Goal: Check status: Check status

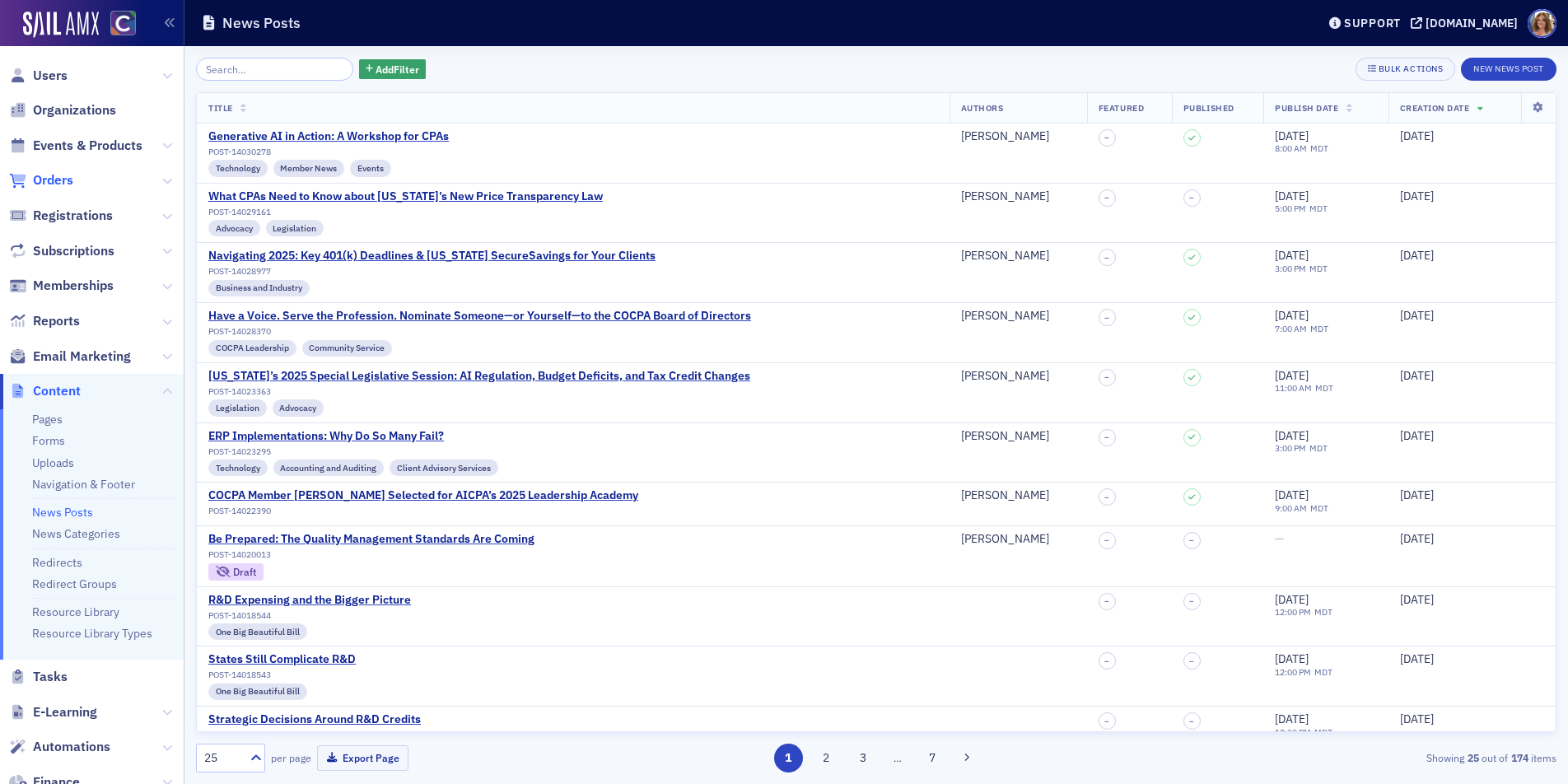
click at [56, 177] on span "Orders" at bounding box center [53, 180] width 40 height 19
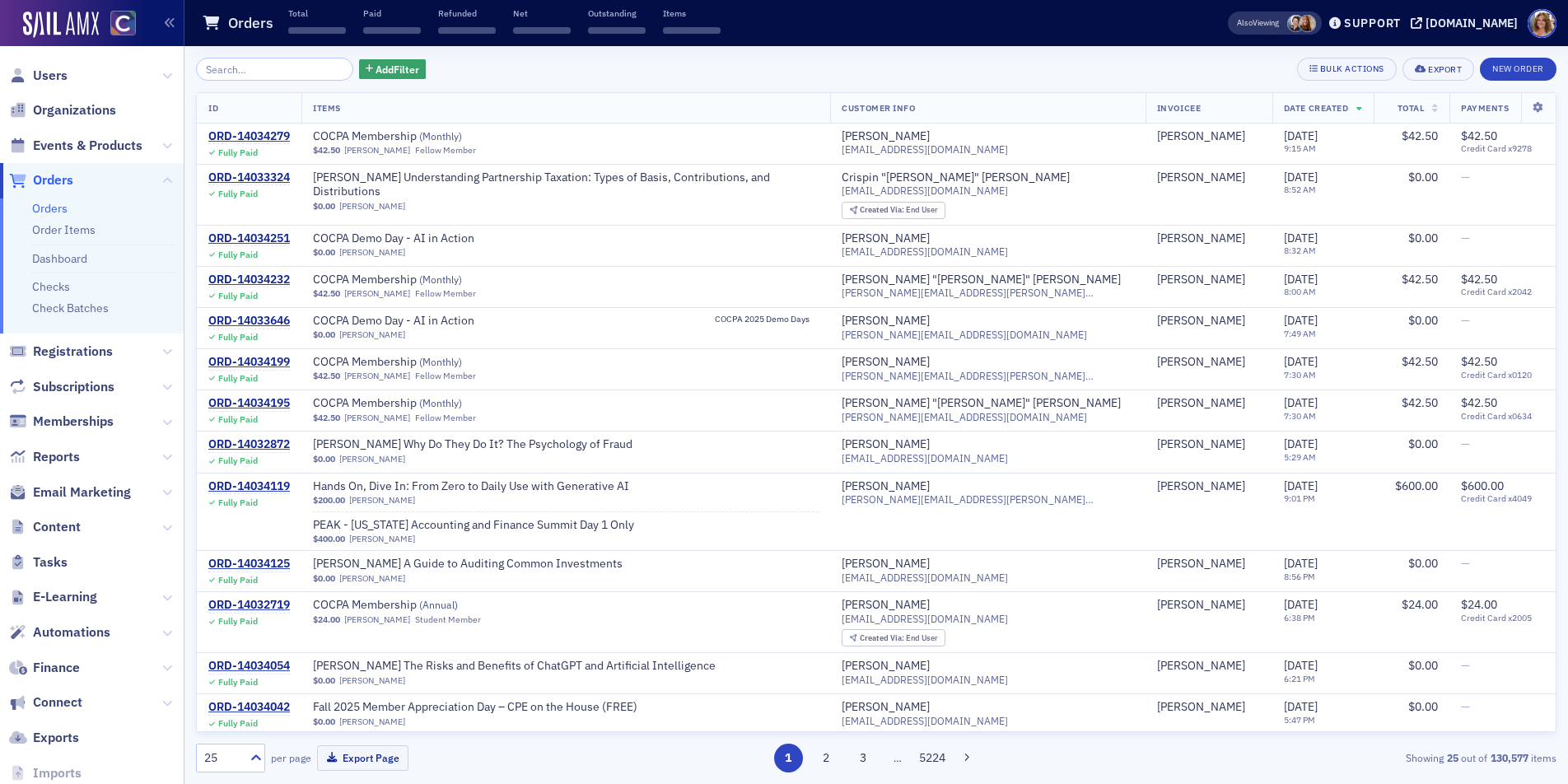
click at [255, 71] on input "search" at bounding box center [274, 69] width 157 height 23
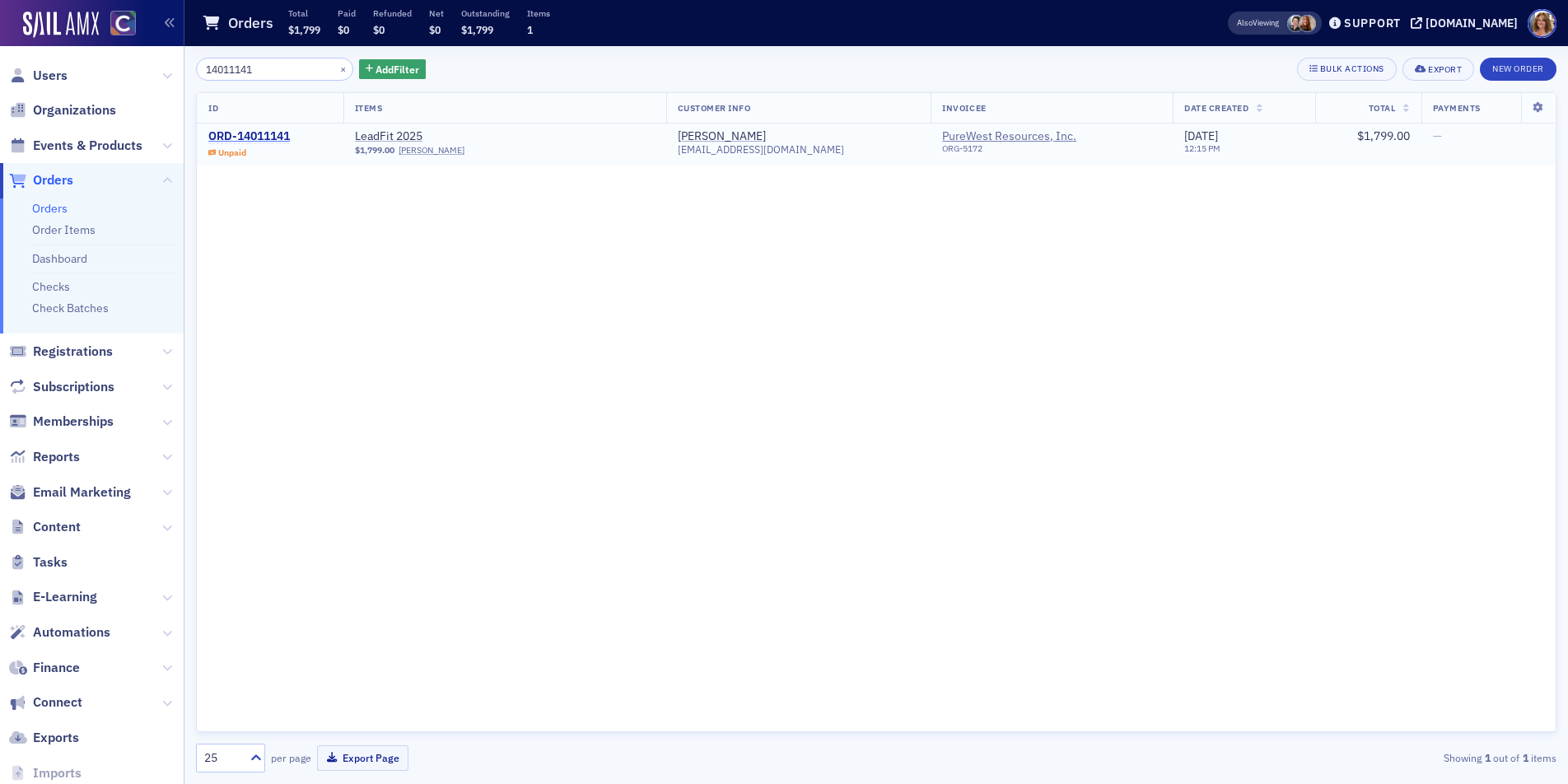
type input "14011141"
click at [245, 135] on div "ORD-14011141" at bounding box center [250, 137] width 82 height 15
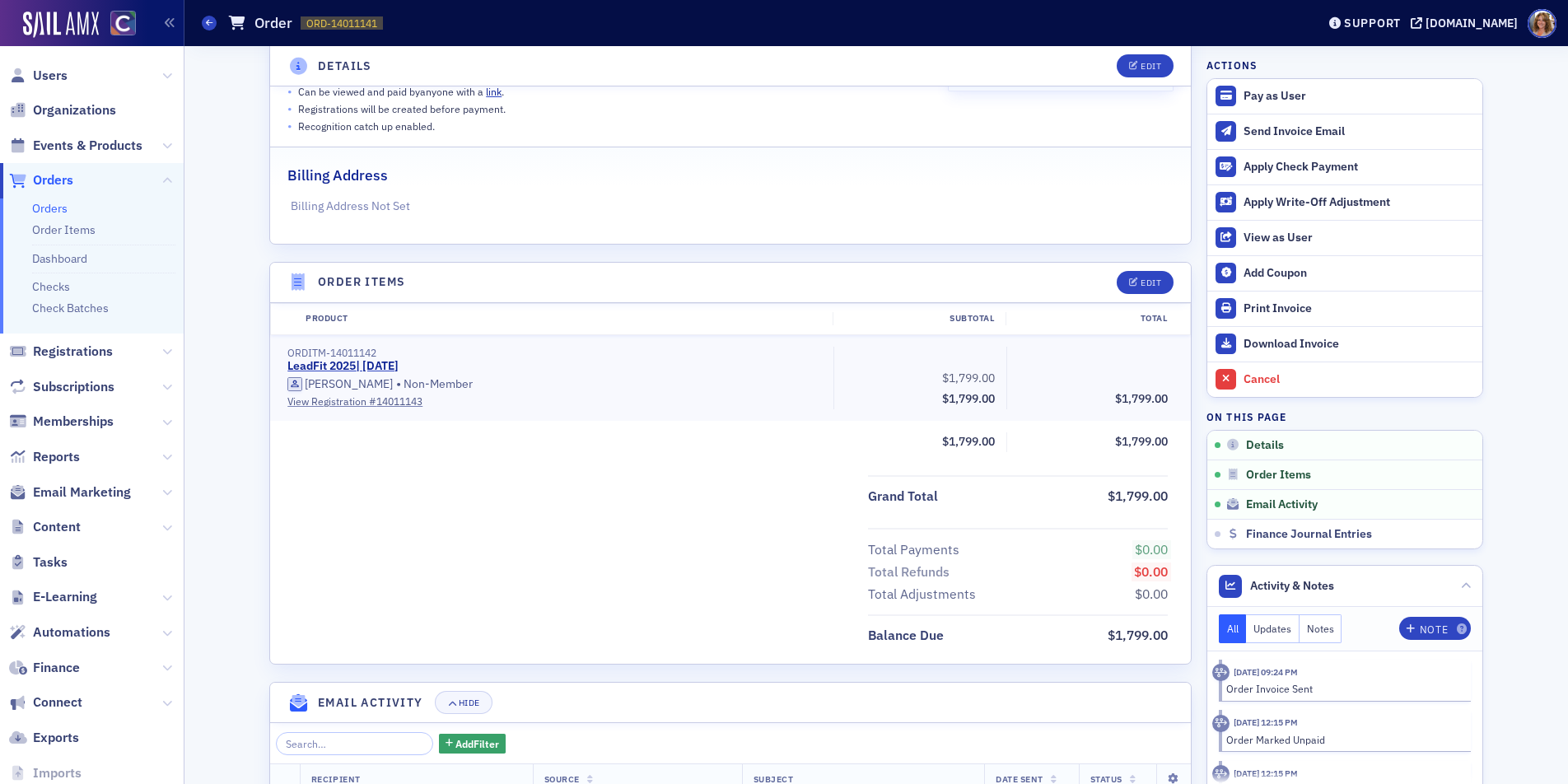
scroll to position [325, 0]
click at [211, 25] on icon at bounding box center [209, 22] width 7 height 8
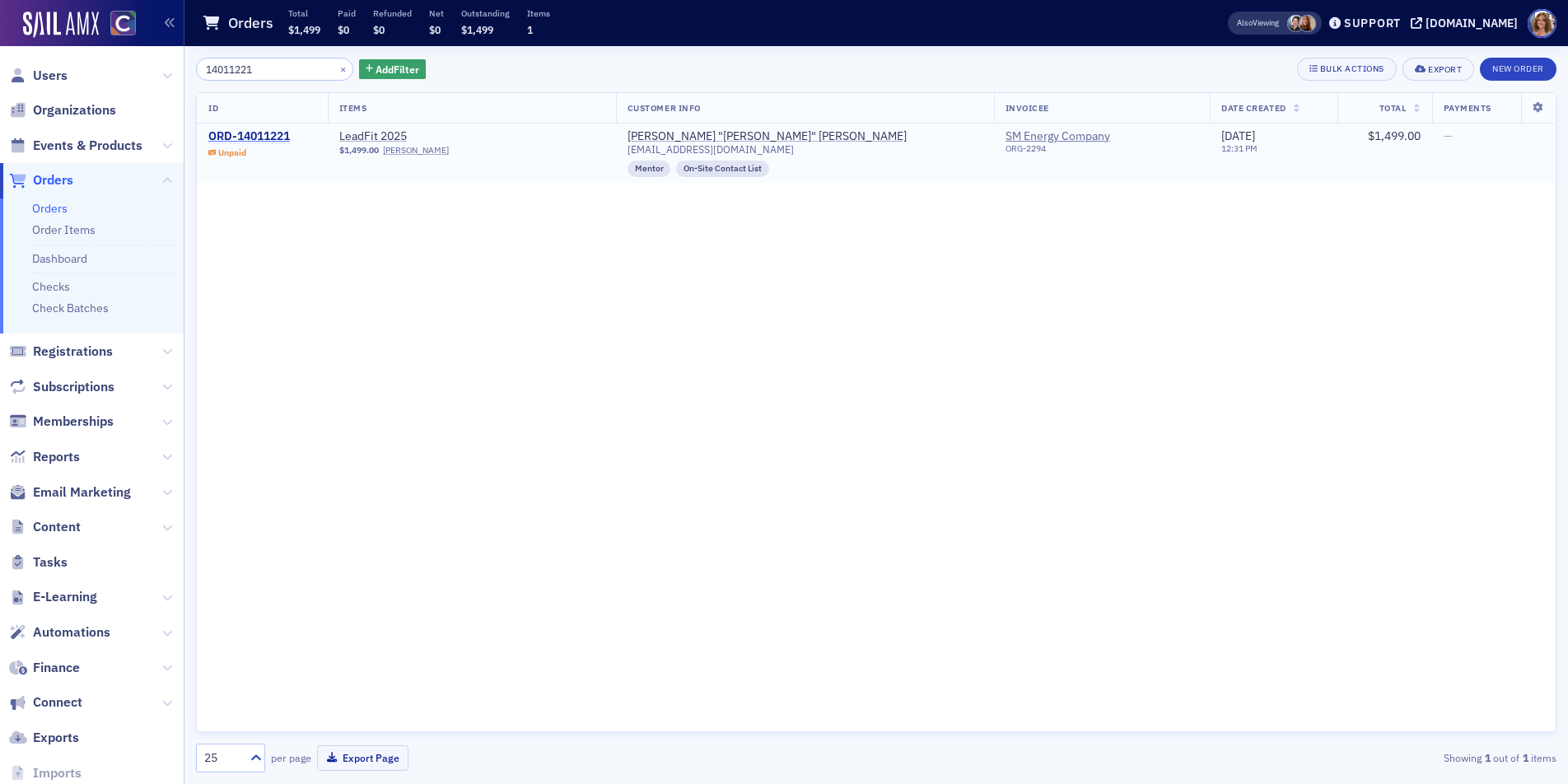
type input "14011221"
click at [250, 138] on div "ORD-14011221" at bounding box center [250, 137] width 82 height 15
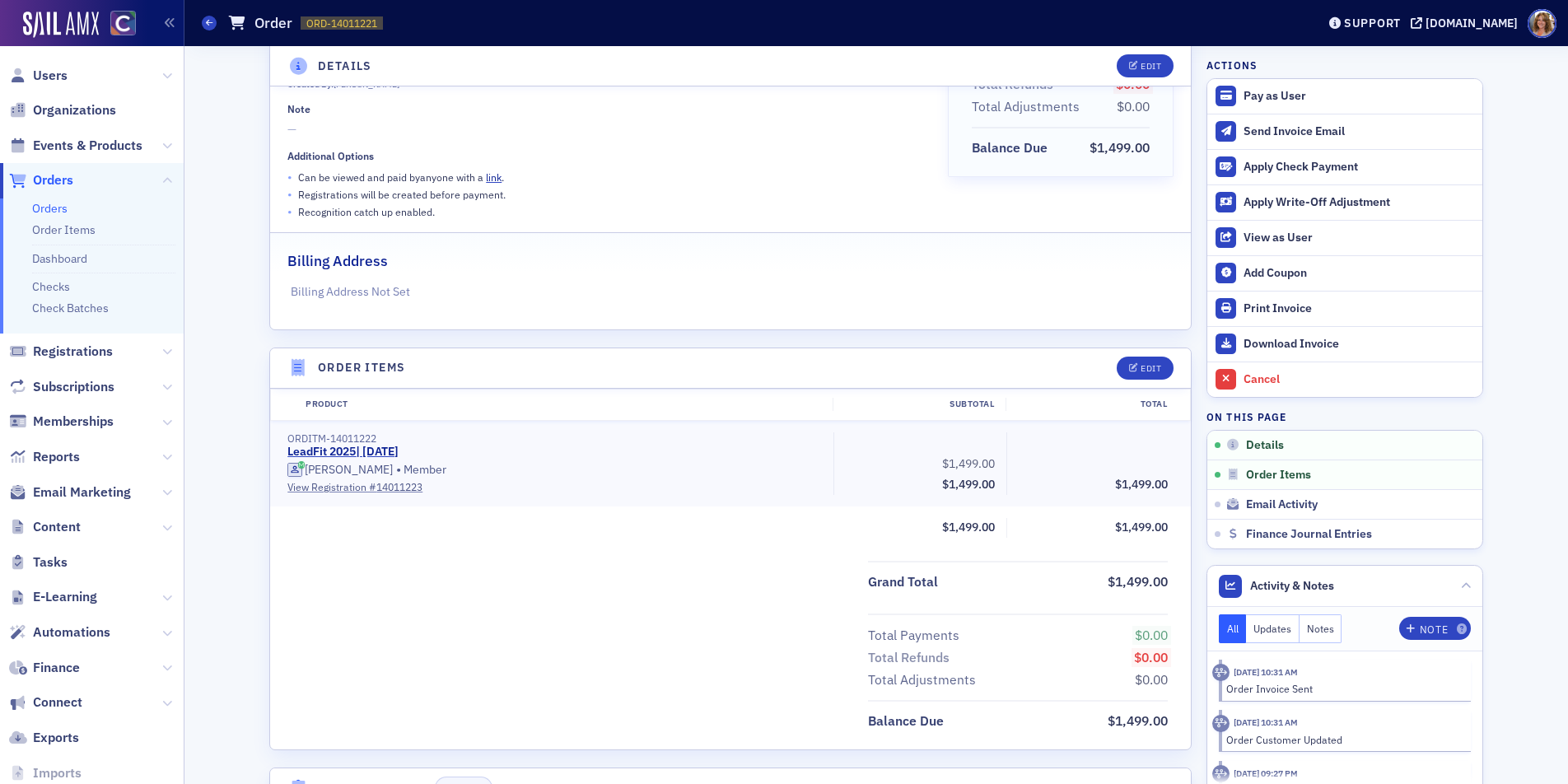
scroll to position [157, 0]
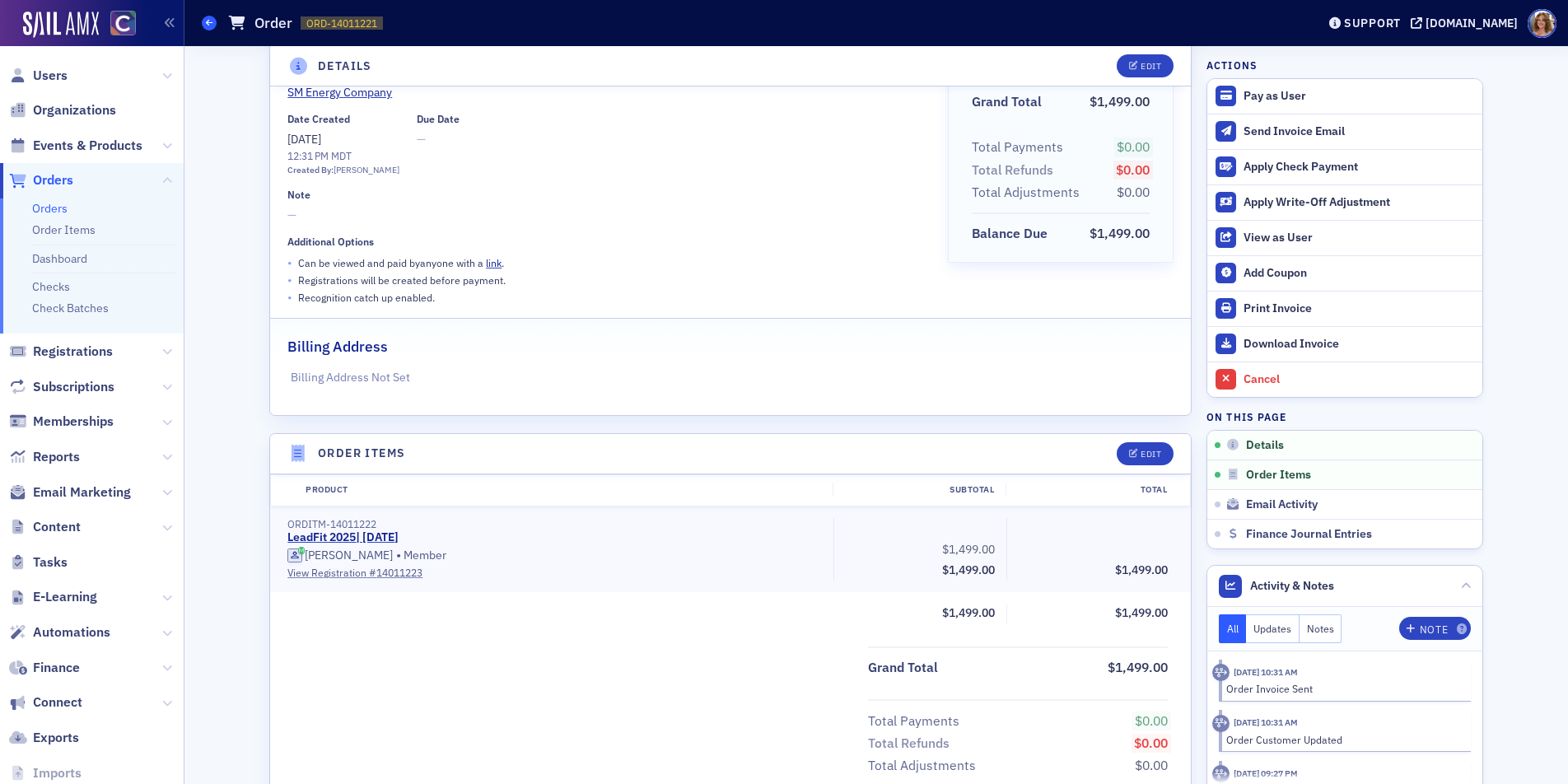
click at [208, 22] on icon at bounding box center [209, 22] width 7 height 8
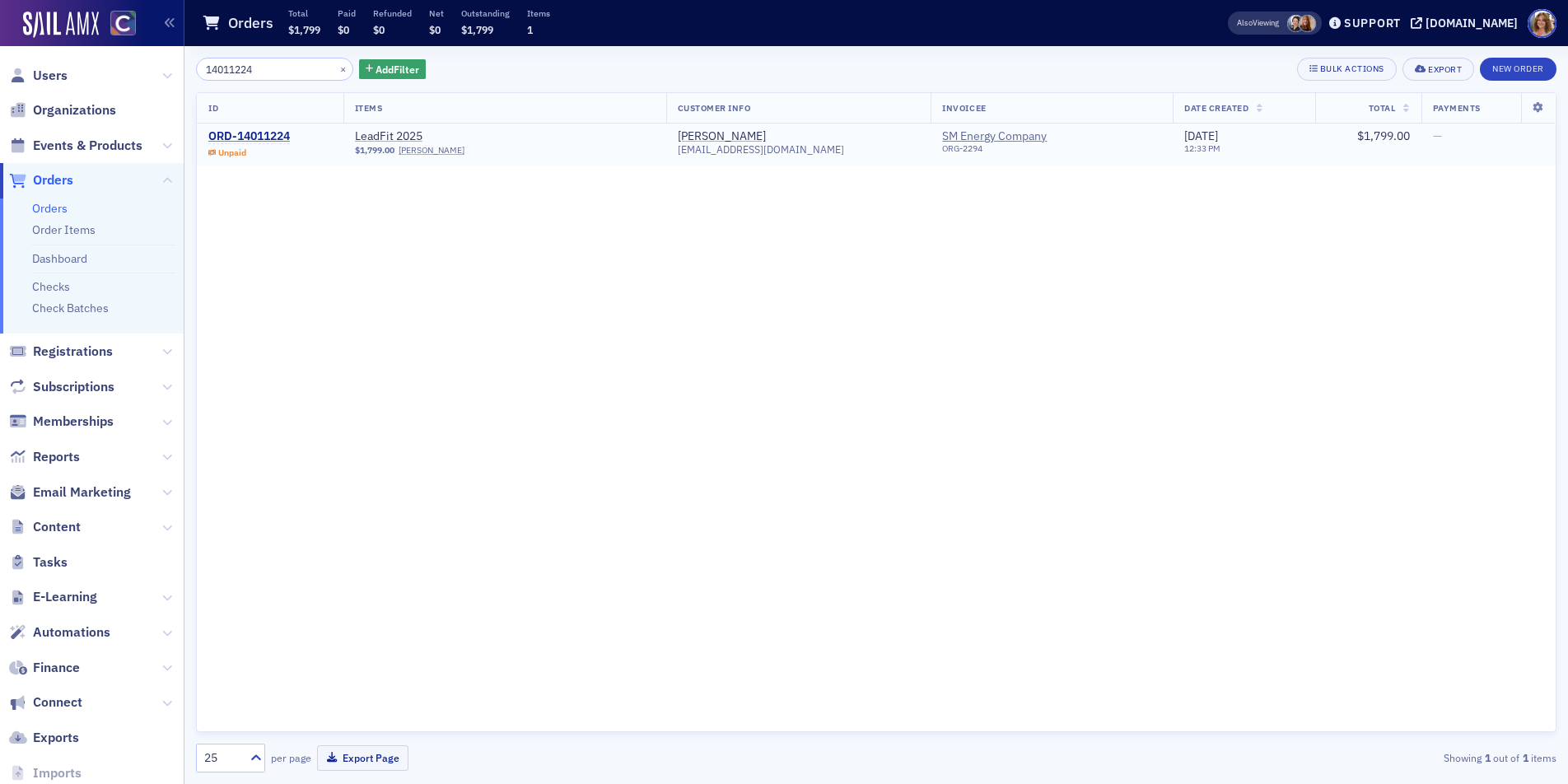
type input "14011224"
click at [272, 137] on div "ORD-14011224" at bounding box center [250, 137] width 82 height 15
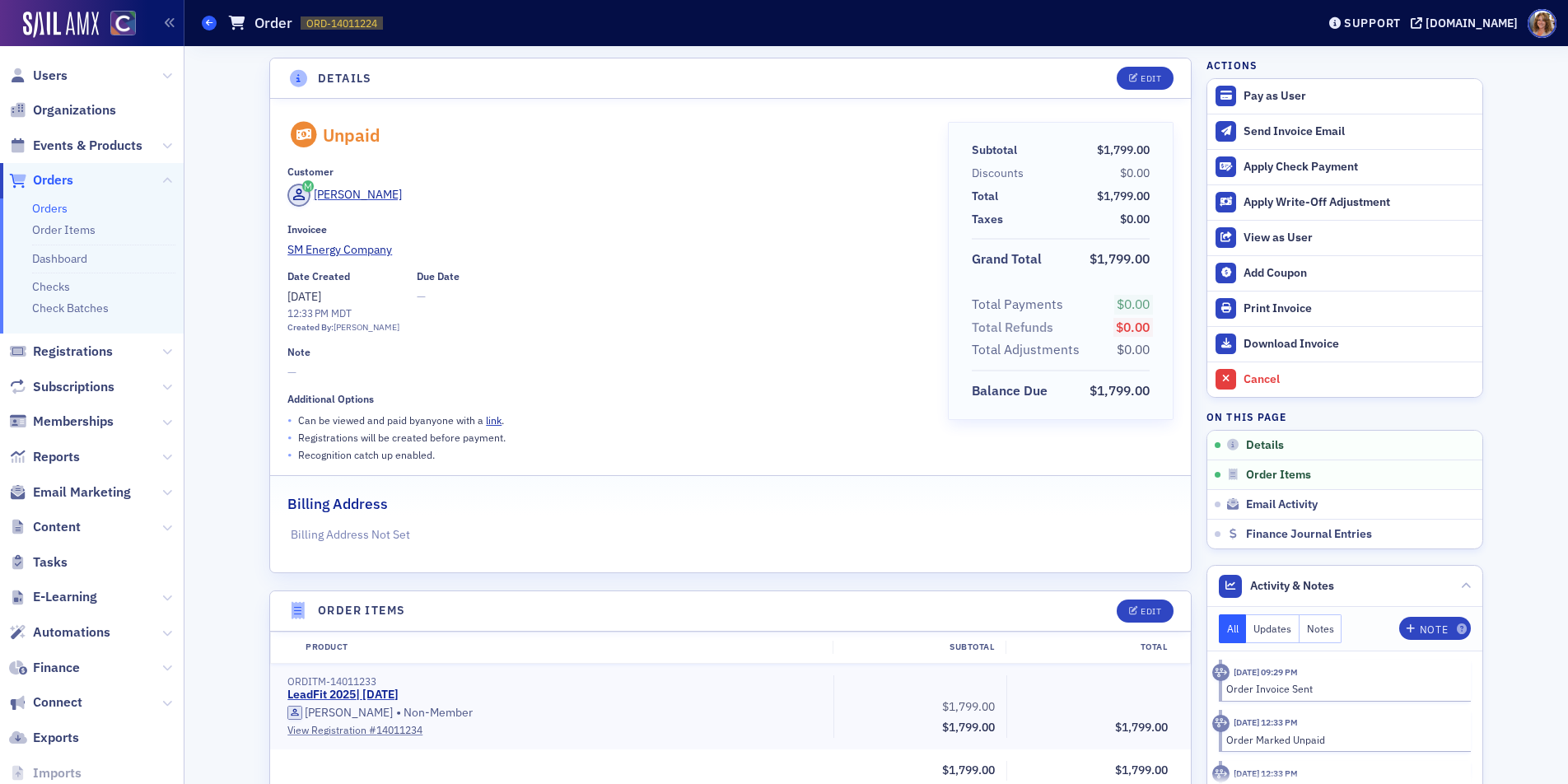
click at [210, 25] on icon at bounding box center [209, 22] width 7 height 8
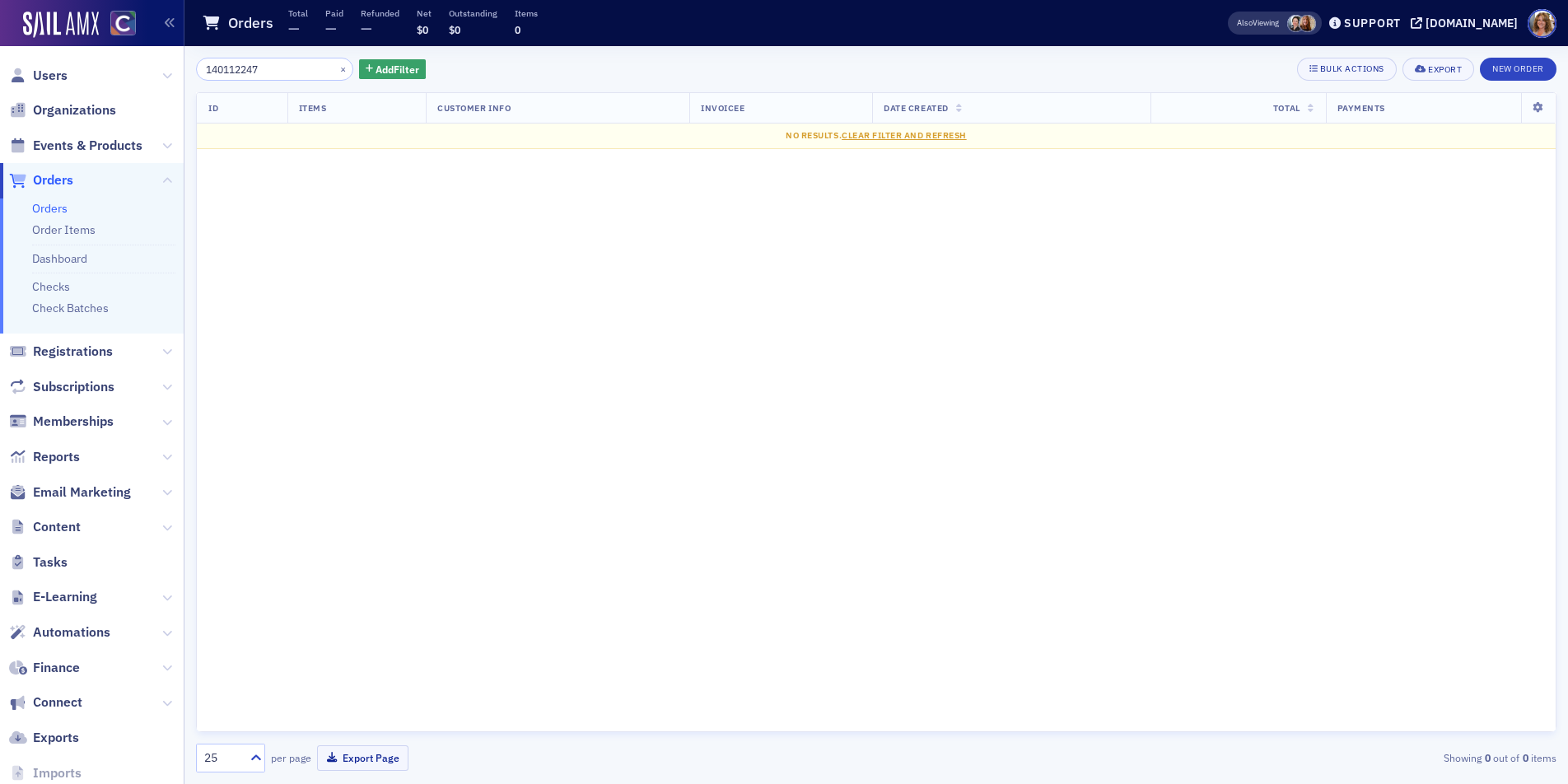
click at [247, 67] on input "140112247" at bounding box center [274, 69] width 157 height 23
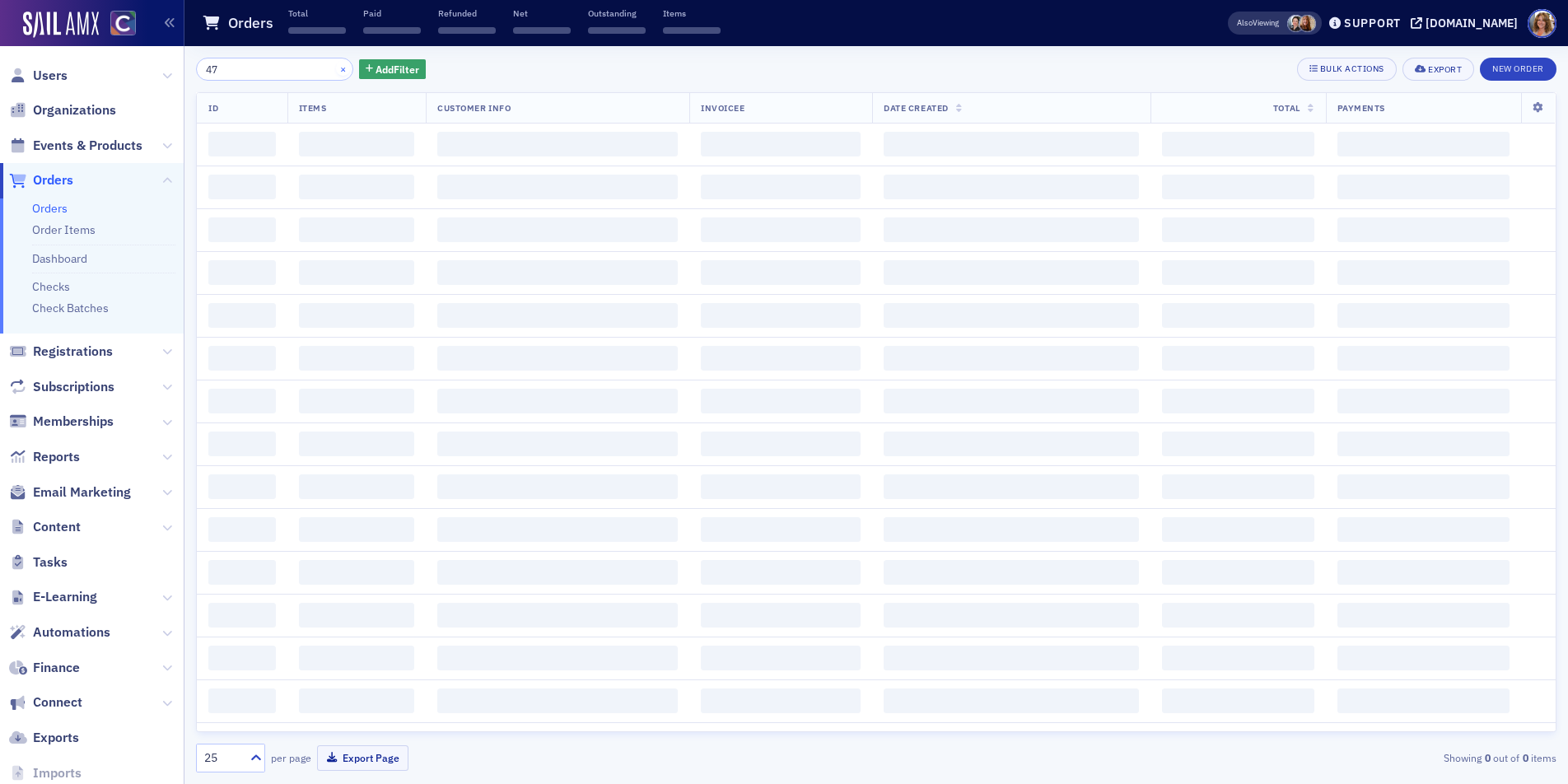
type input "47"
drag, startPoint x: 314, startPoint y: 68, endPoint x: 288, endPoint y: 66, distance: 26.1
click at [314, 68] on div "47 ×" at bounding box center [274, 69] width 157 height 23
click at [336, 69] on button "×" at bounding box center [342, 67] width 15 height 15
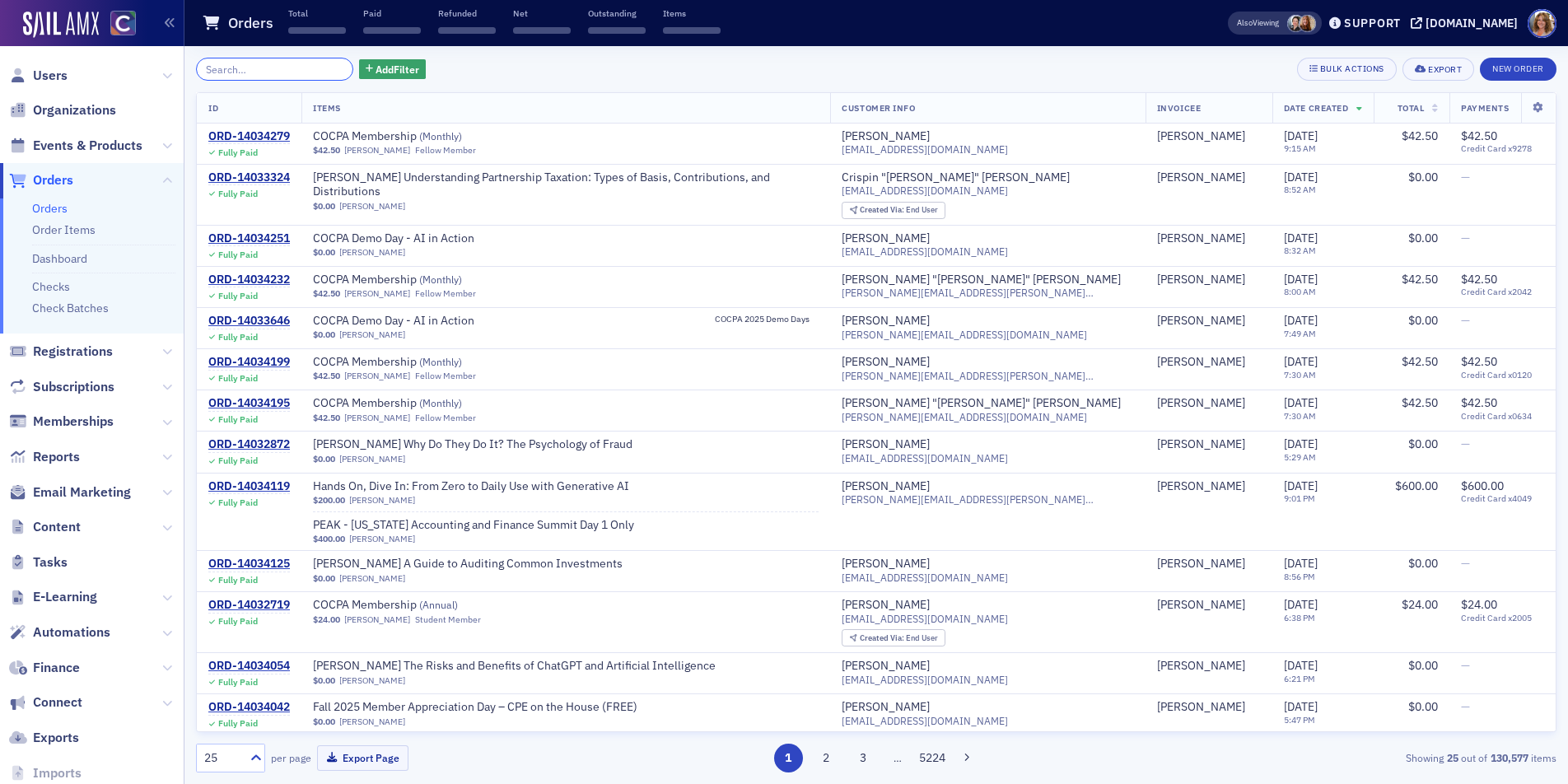
click at [262, 70] on input "search" at bounding box center [274, 69] width 157 height 23
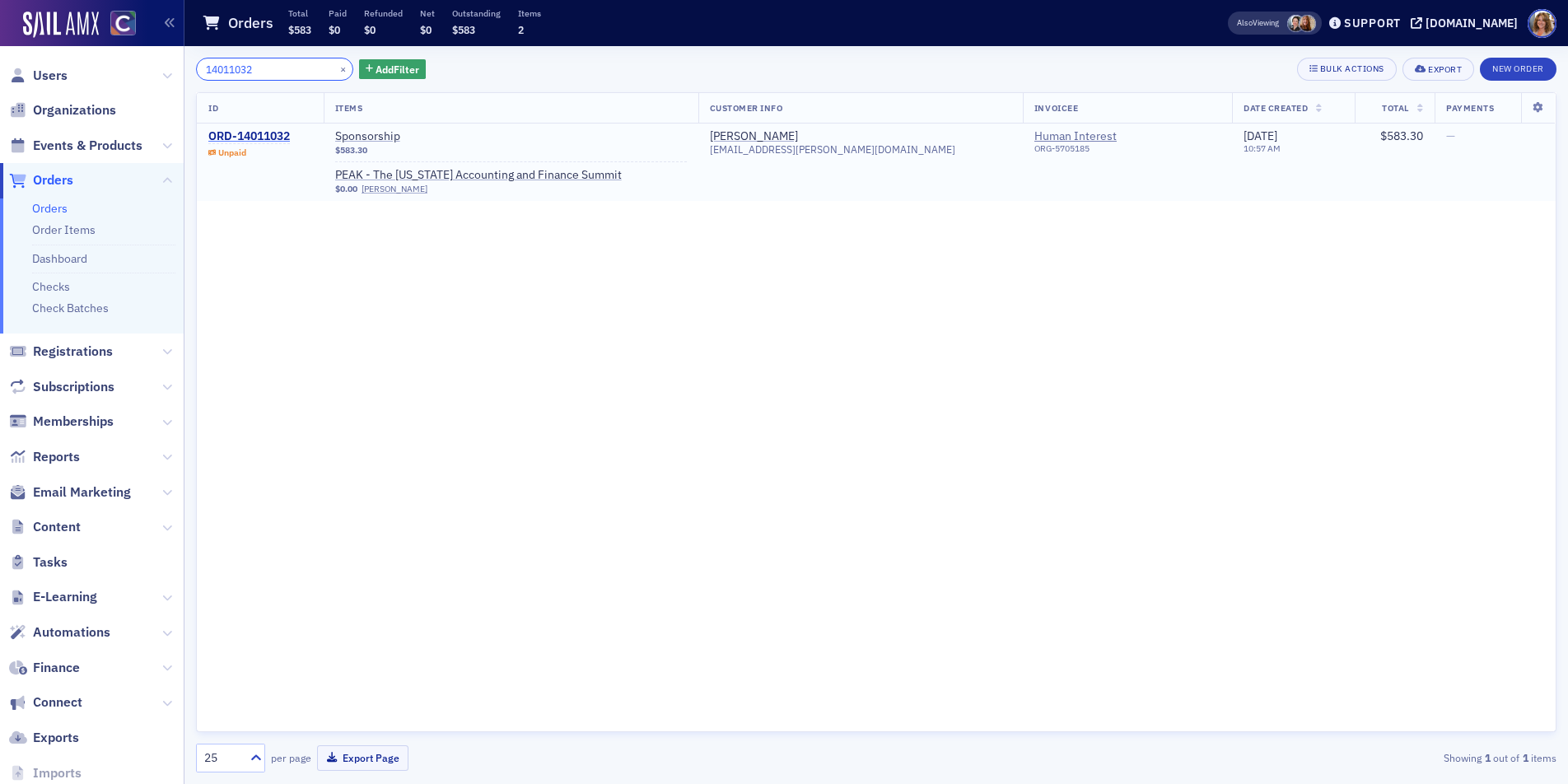
type input "14011032"
click at [261, 135] on div "ORD-14011032" at bounding box center [250, 137] width 82 height 15
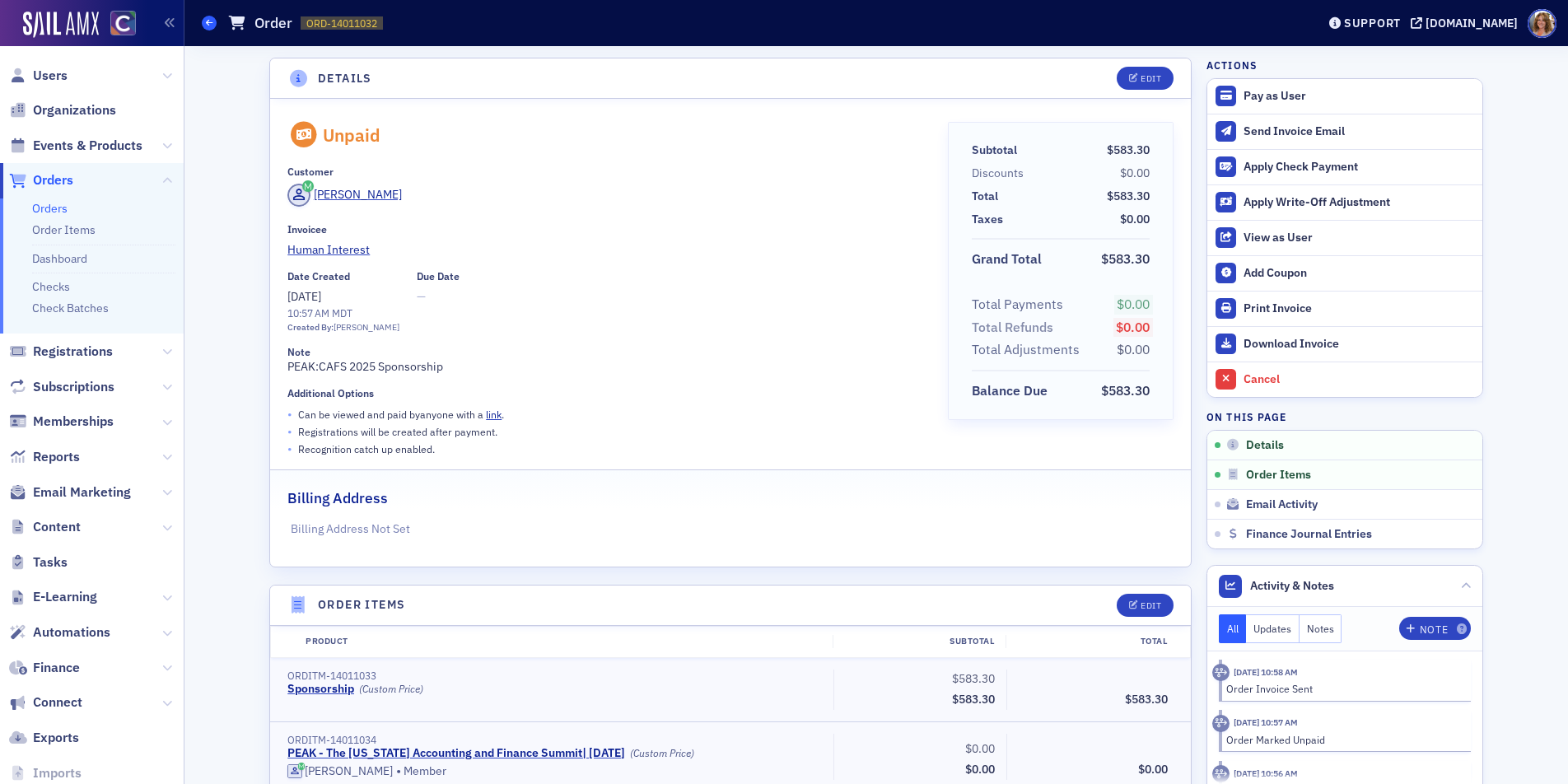
click at [211, 22] on icon at bounding box center [209, 22] width 7 height 8
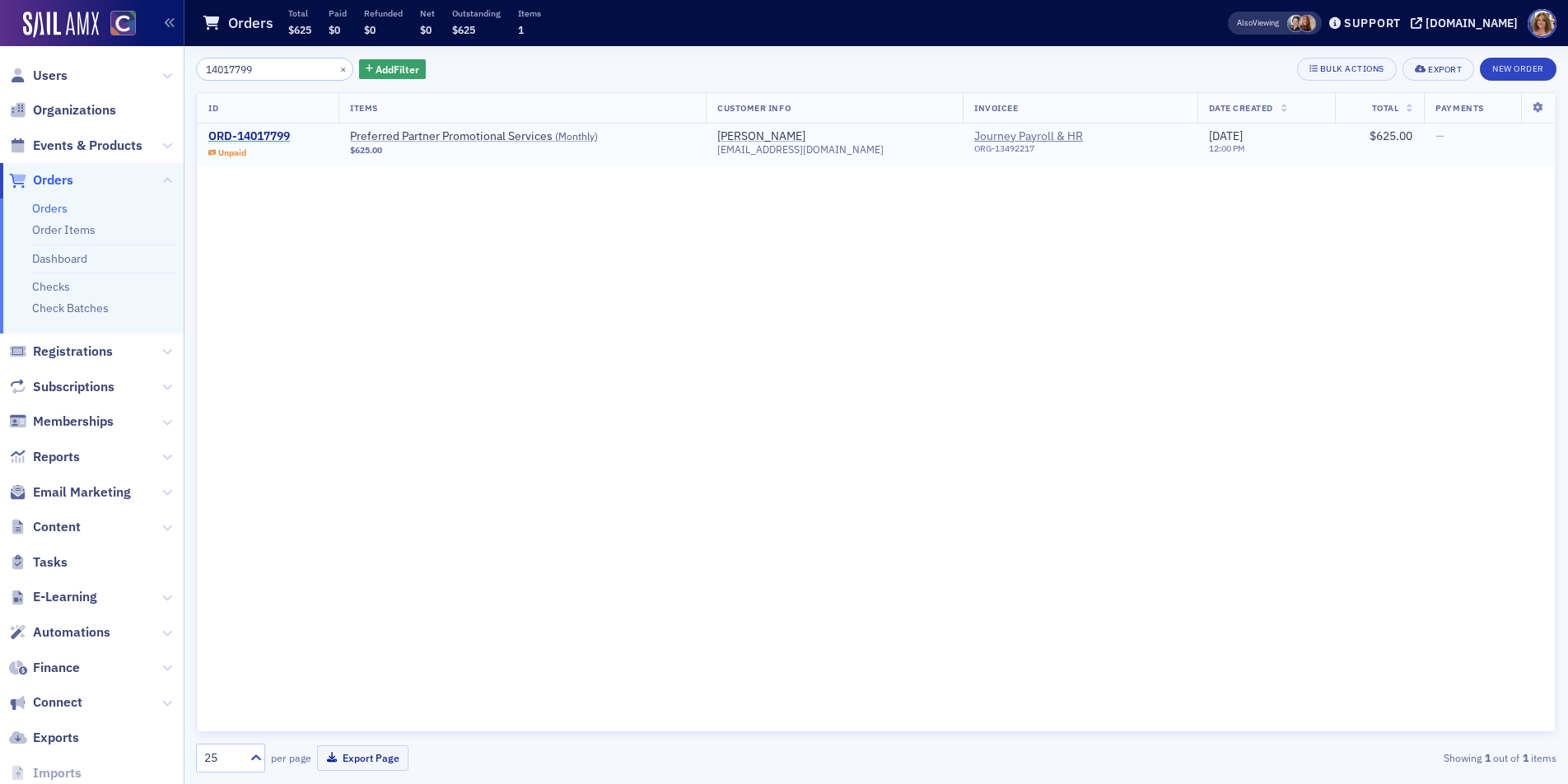
type input "14017799"
click at [262, 137] on div "ORD-14017799" at bounding box center [250, 137] width 82 height 15
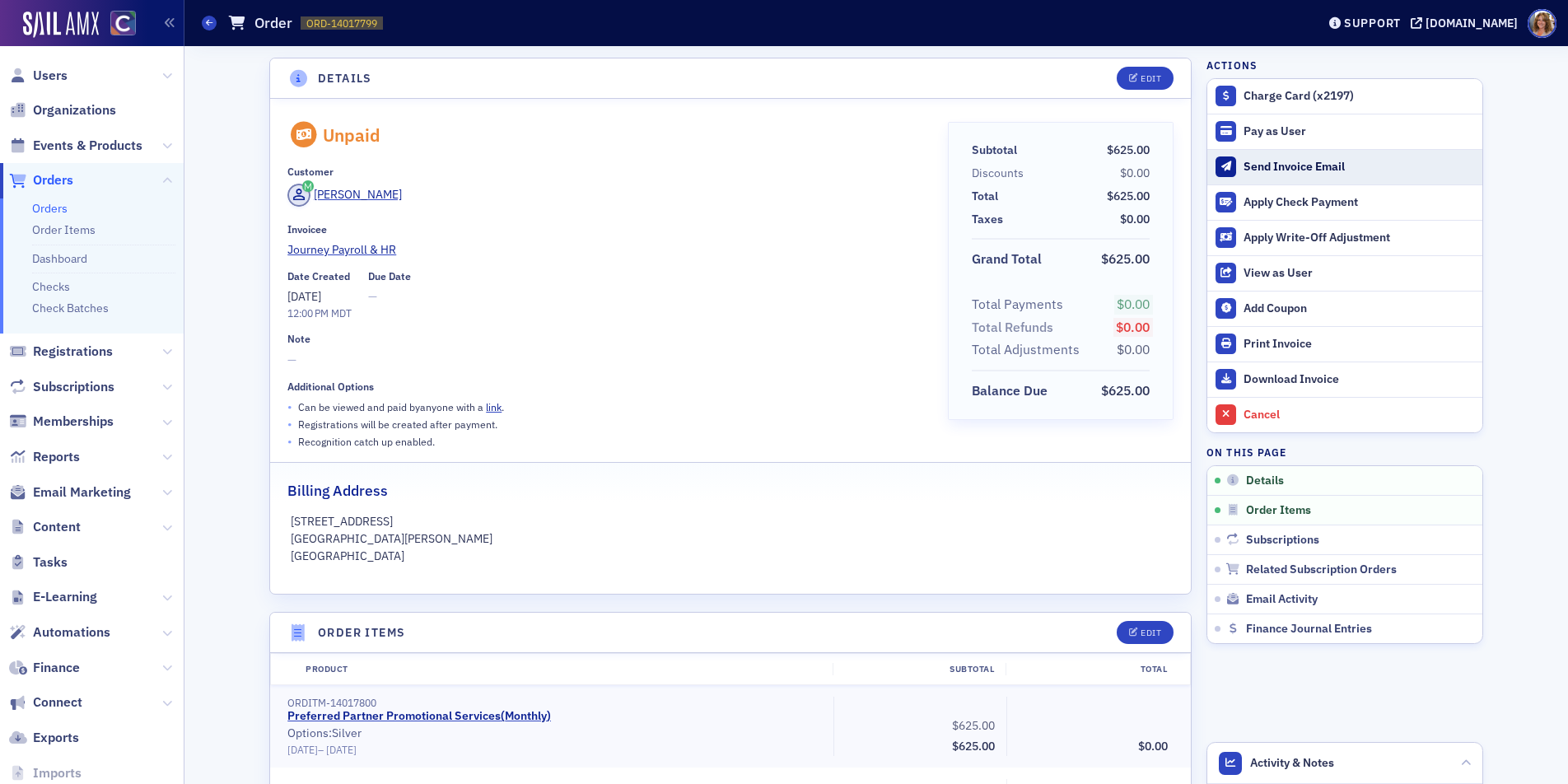
click at [1276, 169] on div "Send Invoice Email" at bounding box center [1359, 167] width 230 height 15
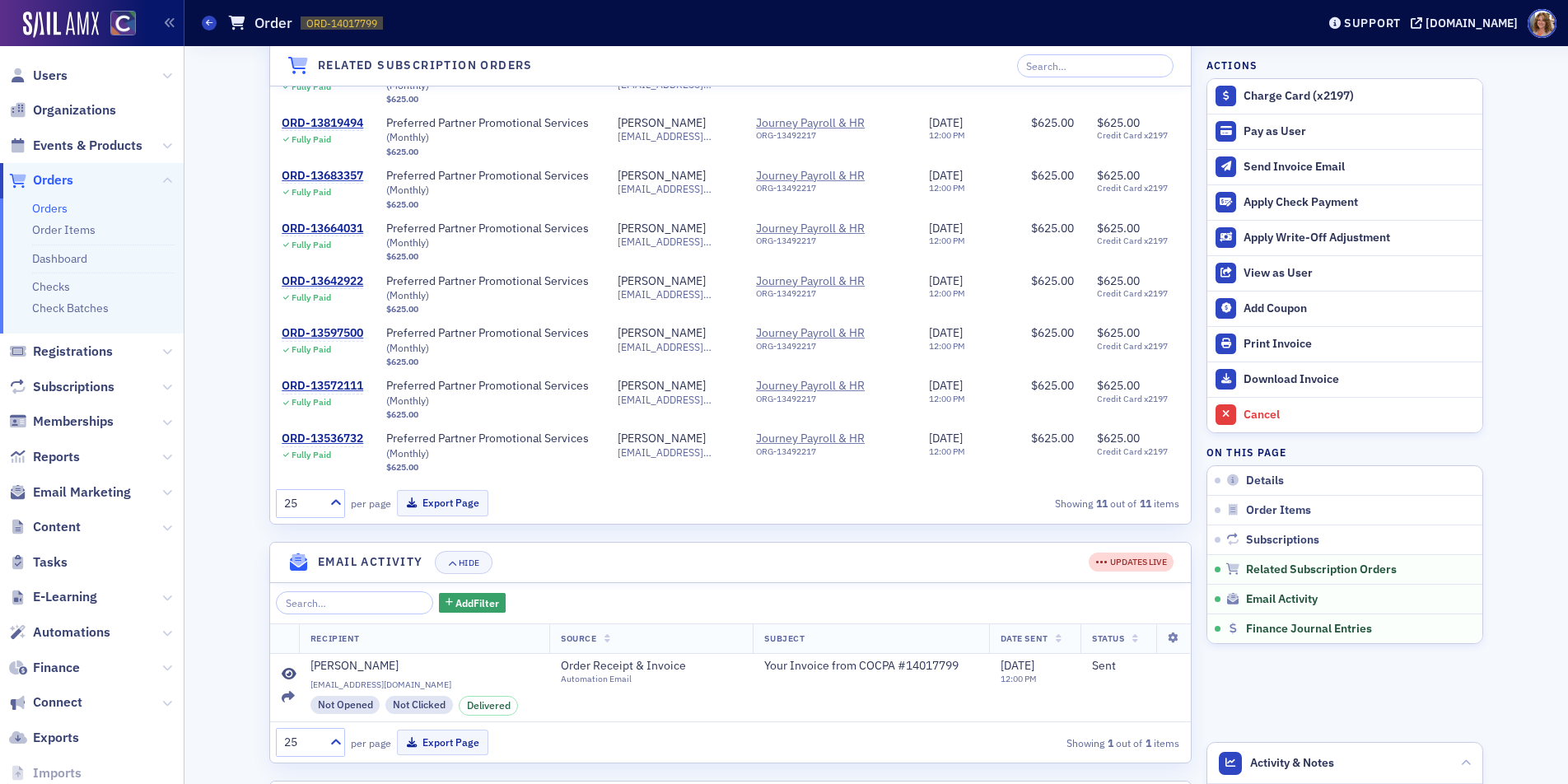
scroll to position [146, 0]
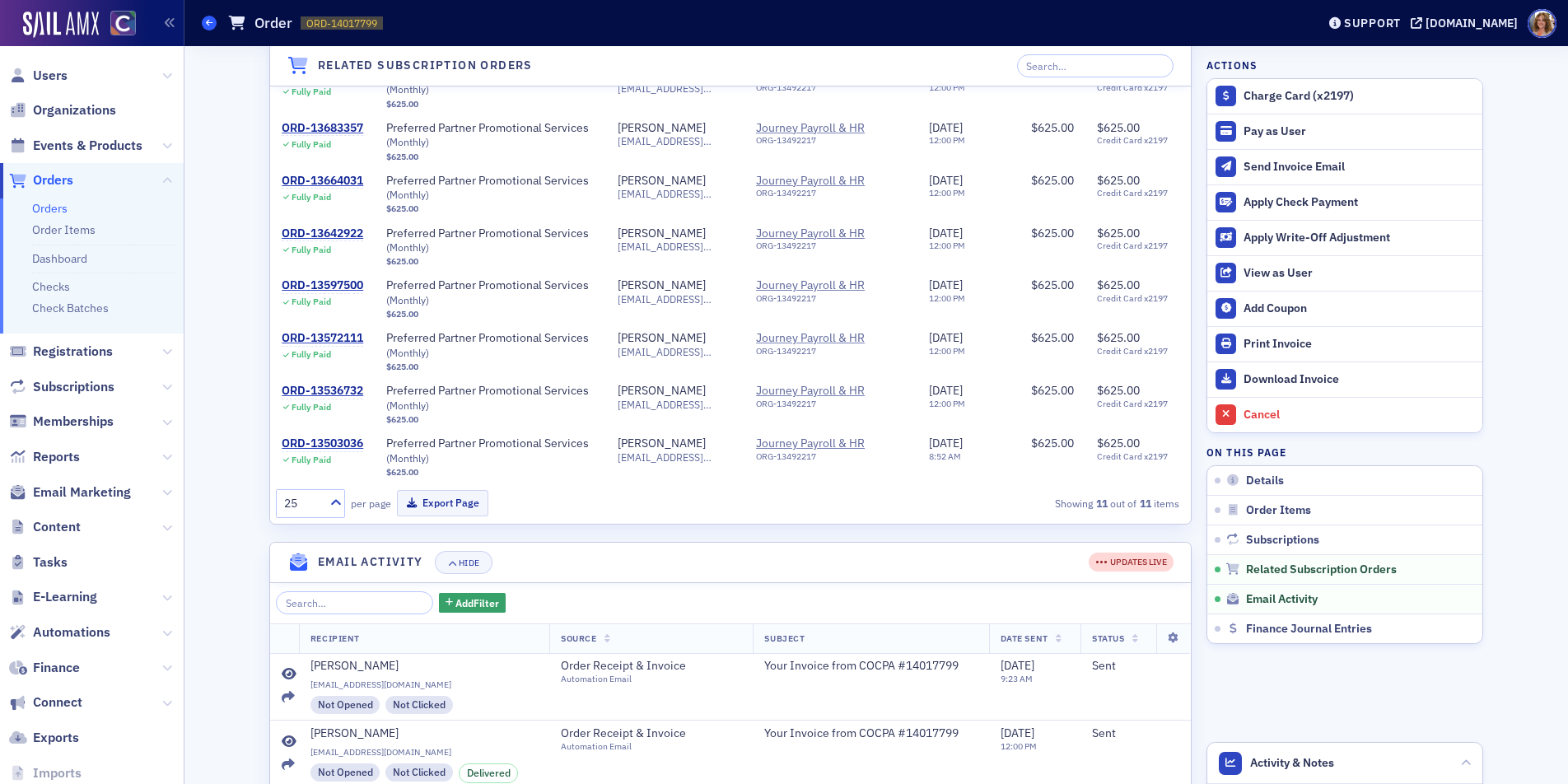
click at [209, 23] on icon at bounding box center [209, 22] width 7 height 8
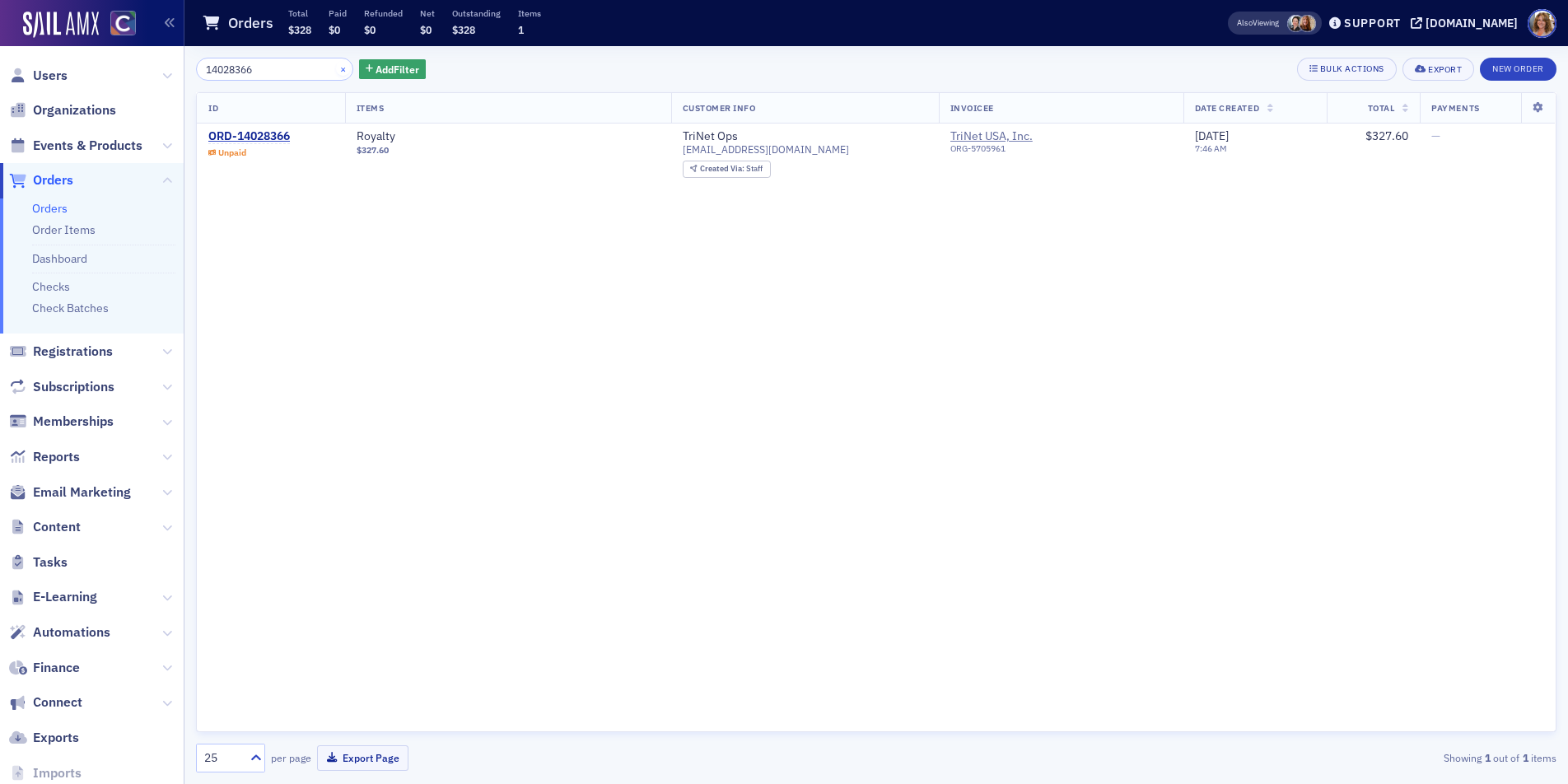
type input "14028366"
click at [336, 70] on button "×" at bounding box center [342, 67] width 15 height 15
